Goal: Task Accomplishment & Management: Manage account settings

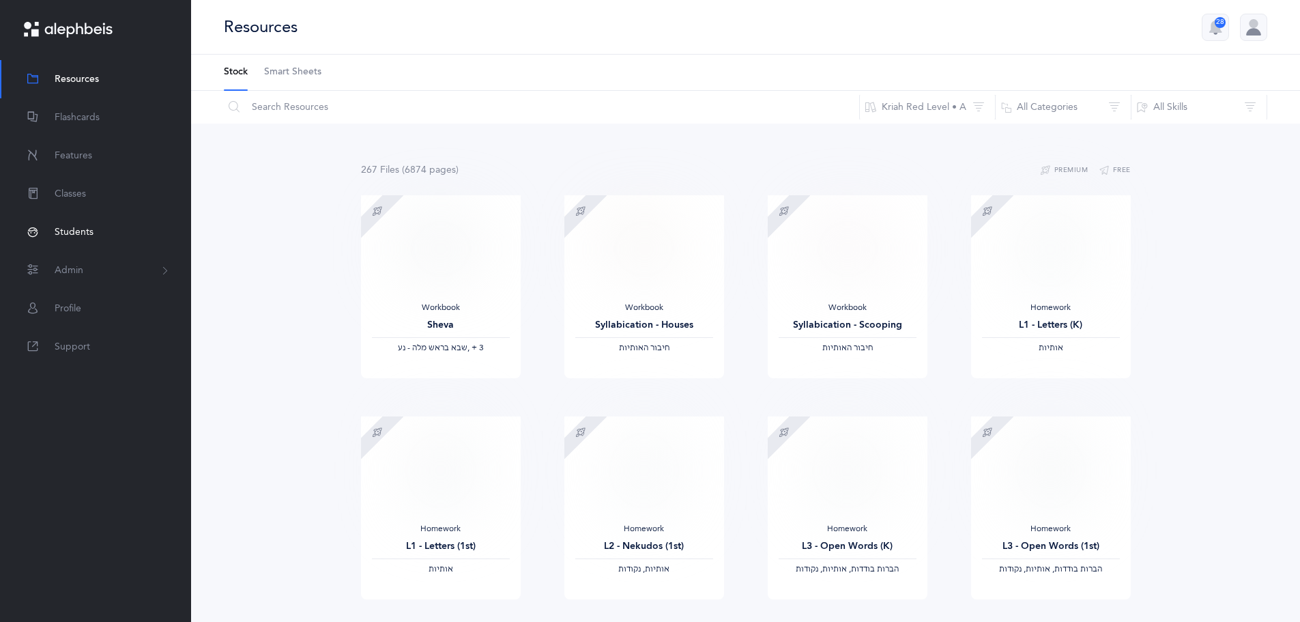
click at [61, 231] on span "Students" at bounding box center [74, 232] width 39 height 14
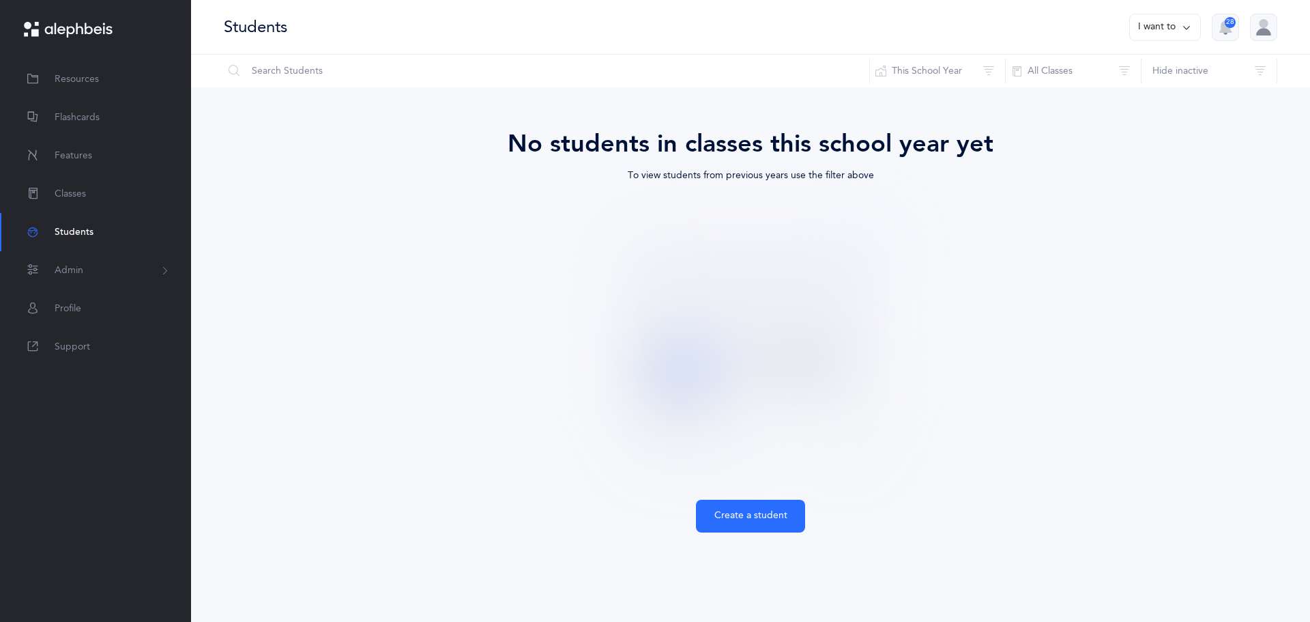
click at [63, 272] on span "Admin" at bounding box center [69, 270] width 29 height 14
click at [83, 355] on link "Classrooms" at bounding box center [84, 355] width 59 height 11
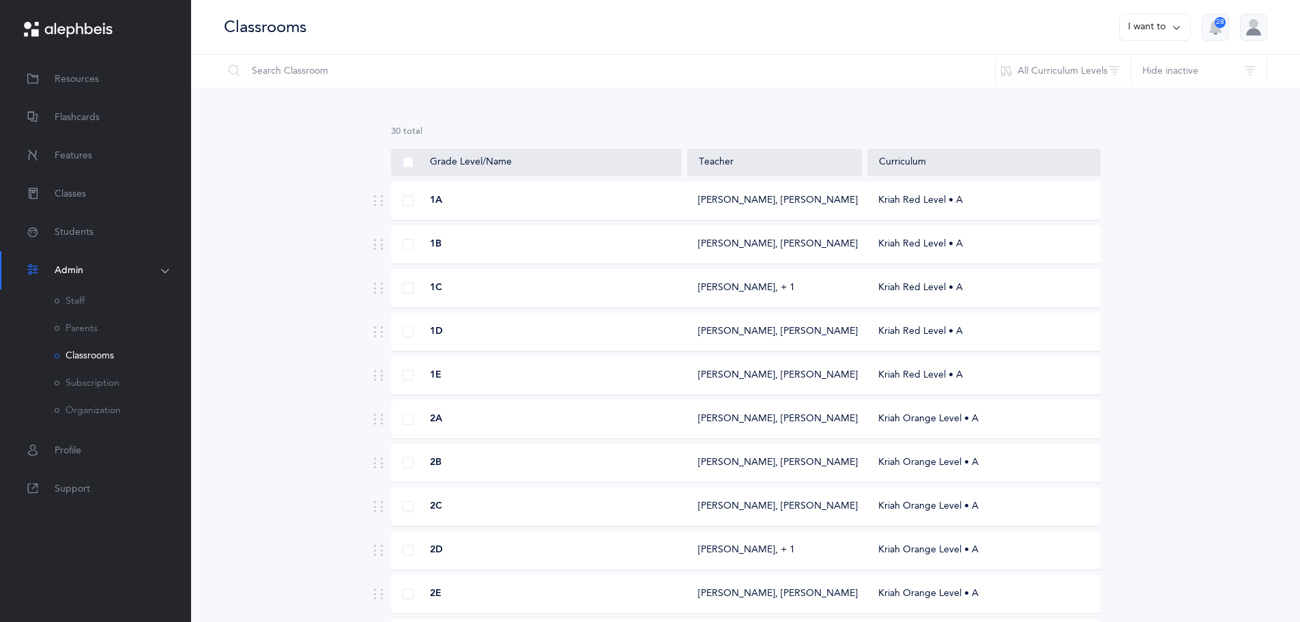
click at [1156, 16] on button "I want to" at bounding box center [1155, 27] width 72 height 27
click at [1151, 24] on button "I want to" at bounding box center [1155, 27] width 72 height 27
click at [91, 386] on link "Subscription" at bounding box center [87, 382] width 65 height 11
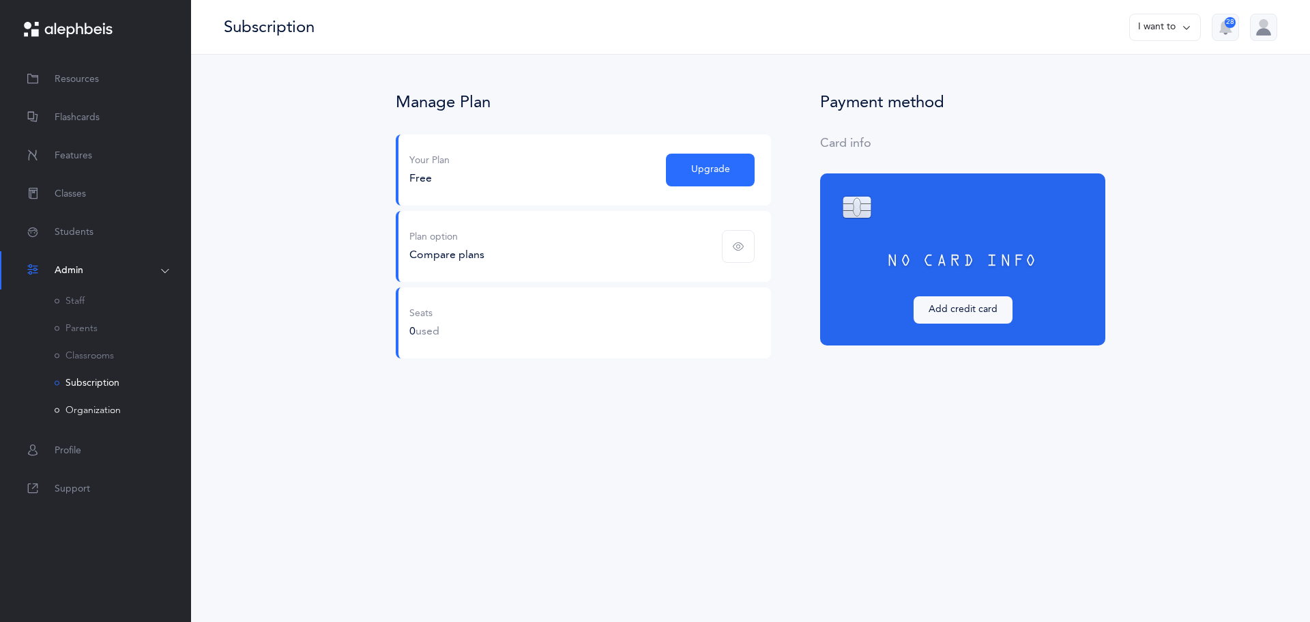
click at [93, 409] on link "Organization" at bounding box center [88, 410] width 66 height 11
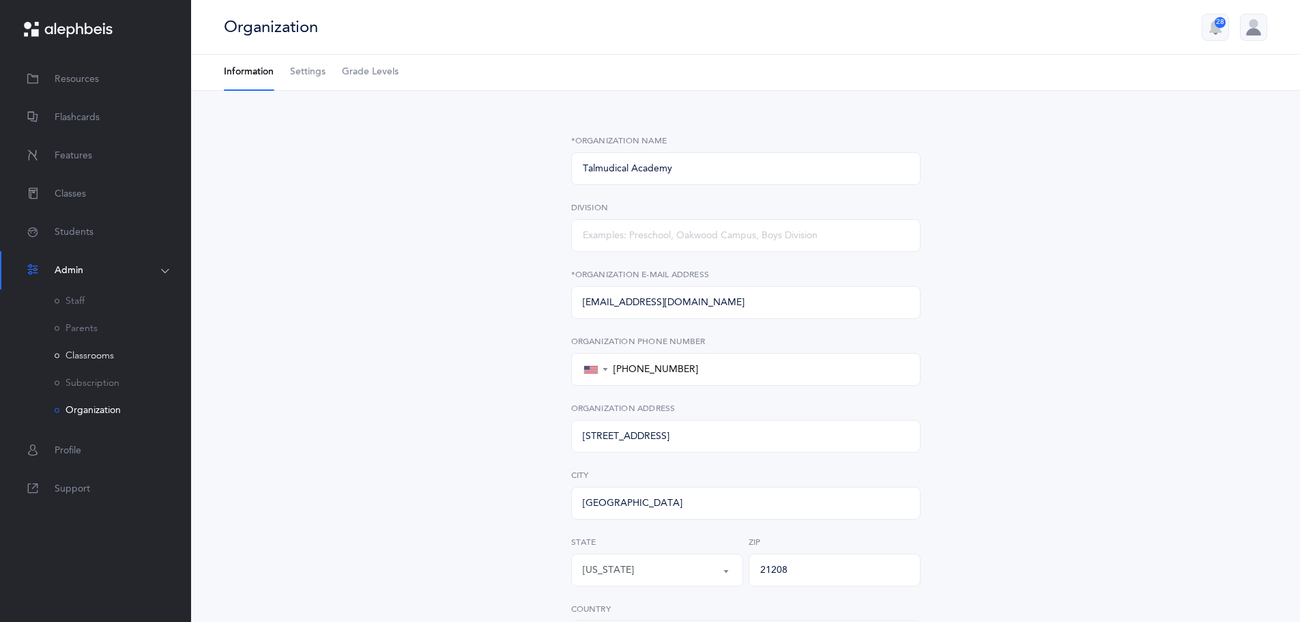
click at [87, 351] on link "Classrooms" at bounding box center [84, 355] width 59 height 11
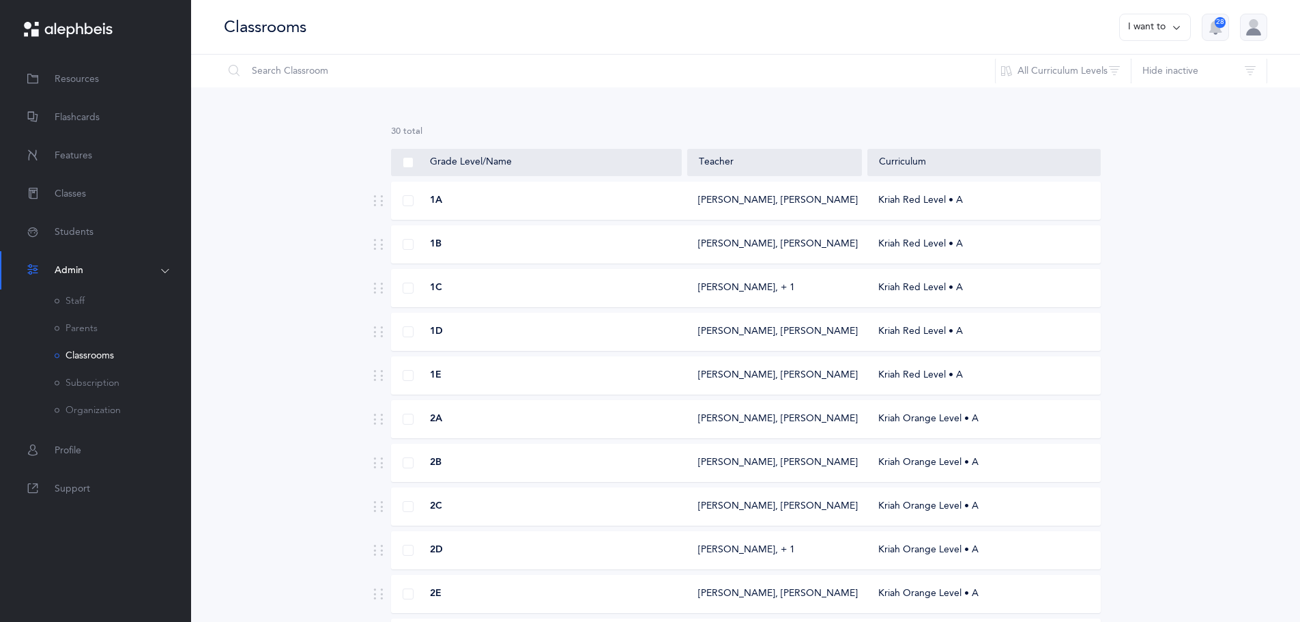
click at [725, 211] on div "1A [PERSON_NAME], [PERSON_NAME] Kriah Red Level • A" at bounding box center [746, 200] width 710 height 38
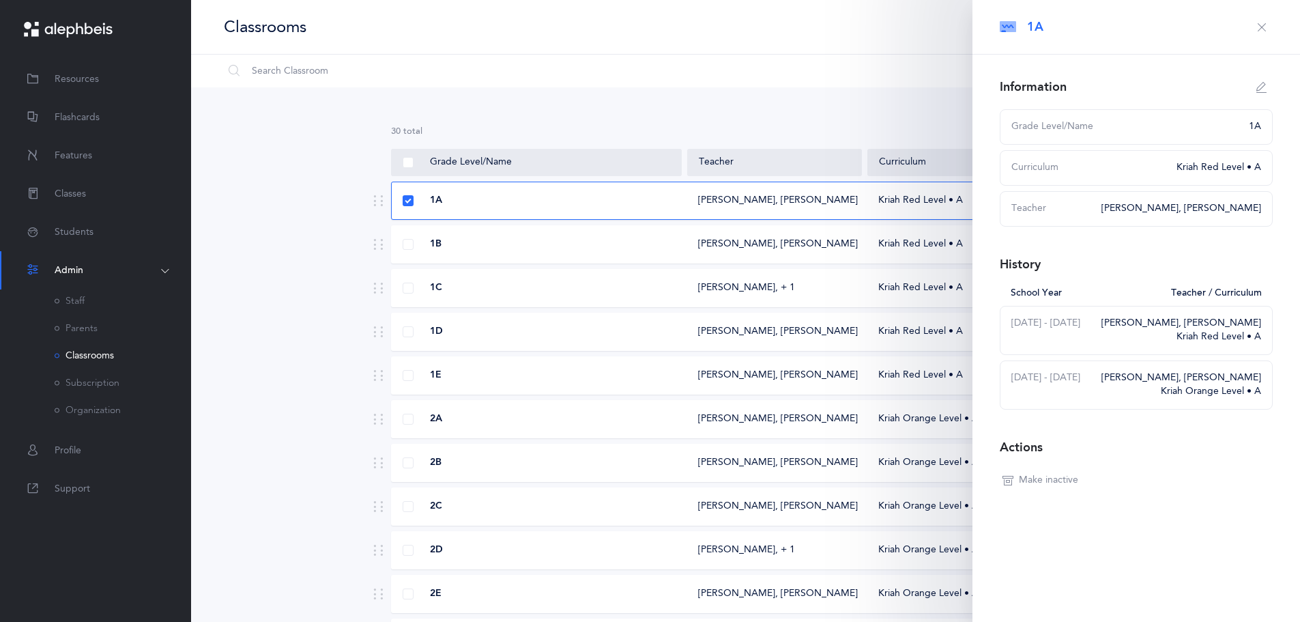
click at [725, 211] on div "1A [PERSON_NAME], [PERSON_NAME] Kriah Red Level • A" at bounding box center [746, 200] width 710 height 38
